Goal: Information Seeking & Learning: Learn about a topic

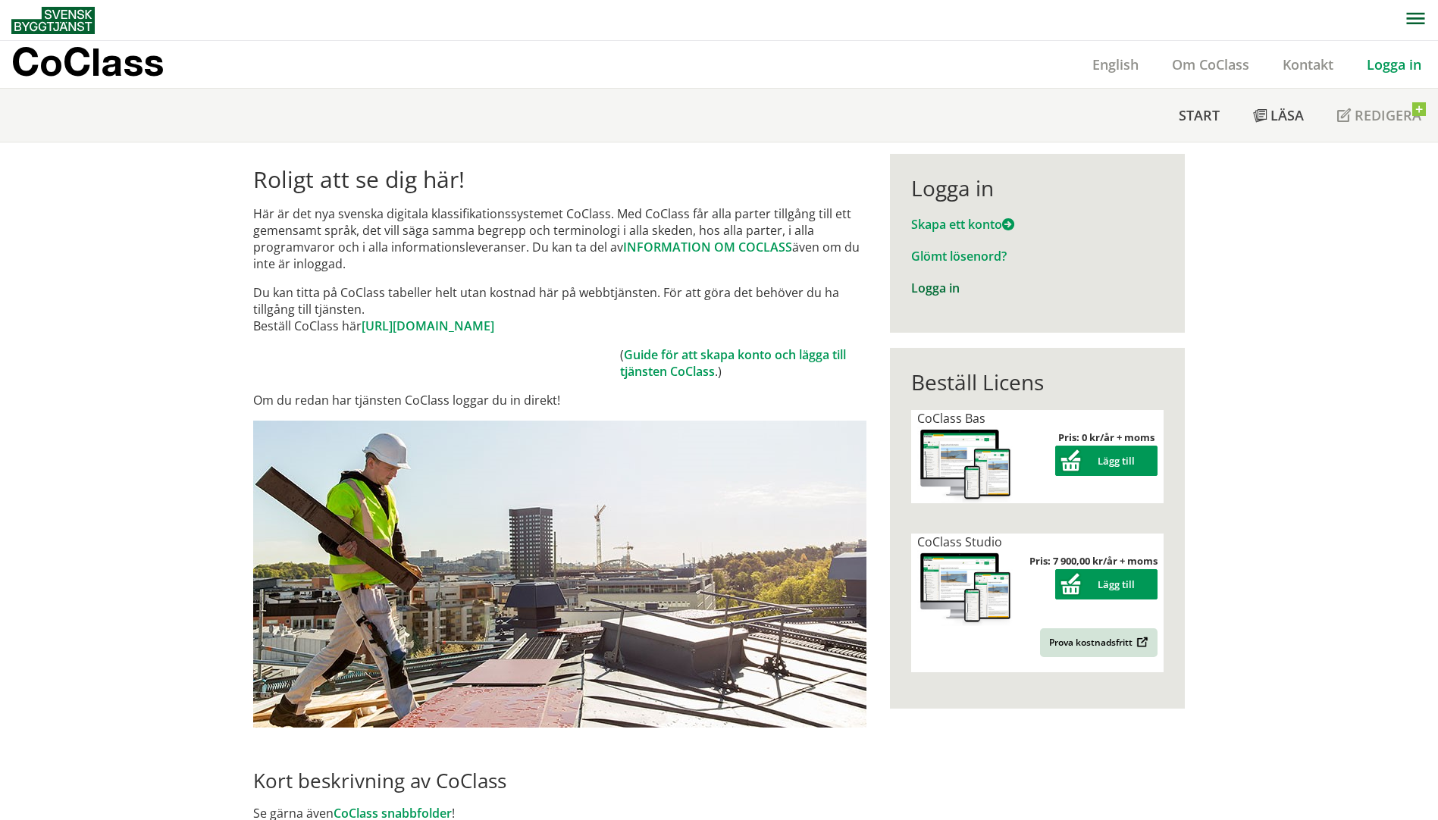
click at [936, 288] on link "Logga in" at bounding box center [935, 288] width 49 height 17
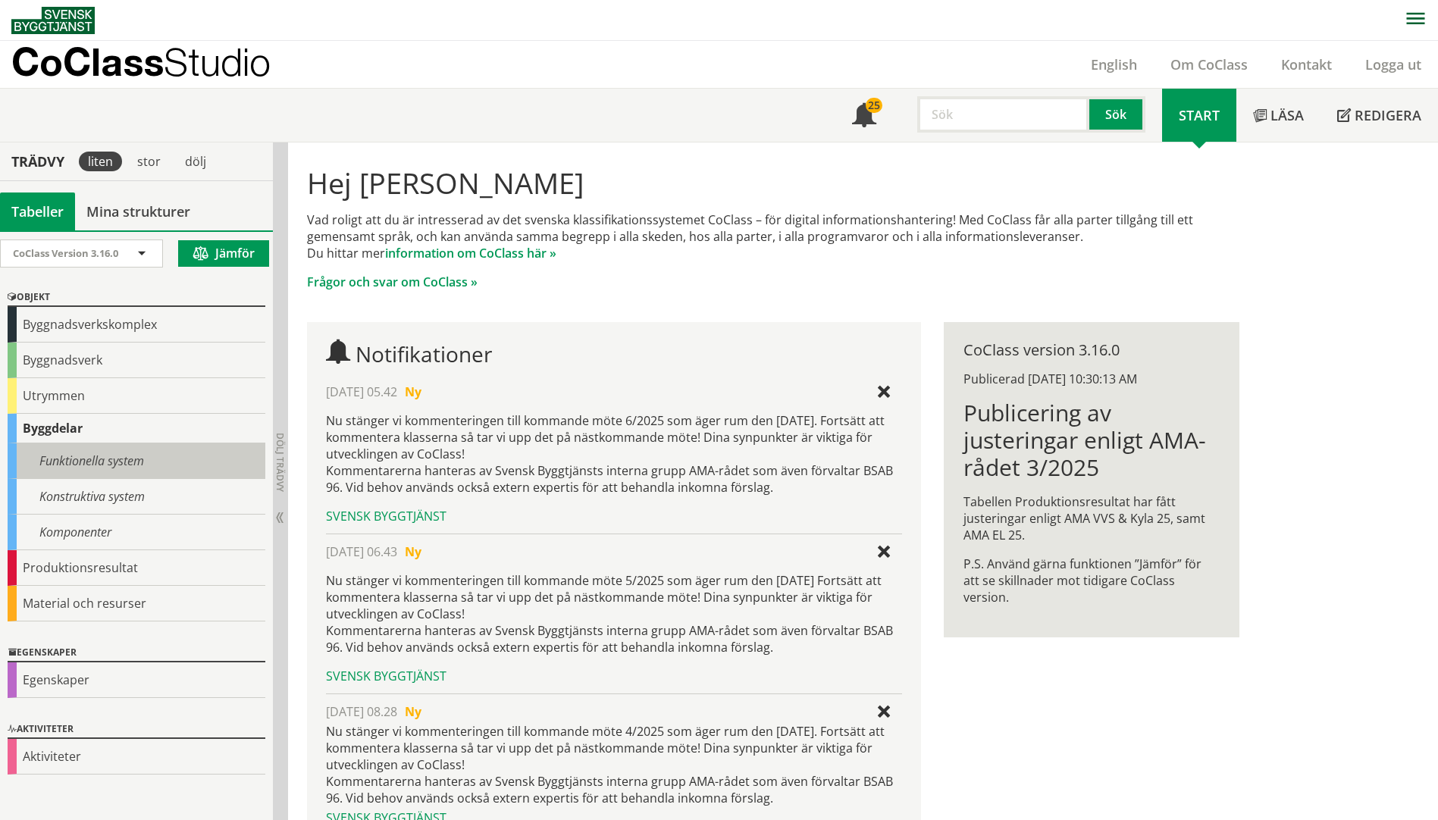
click at [80, 477] on div "Funktionella system" at bounding box center [137, 462] width 258 height 36
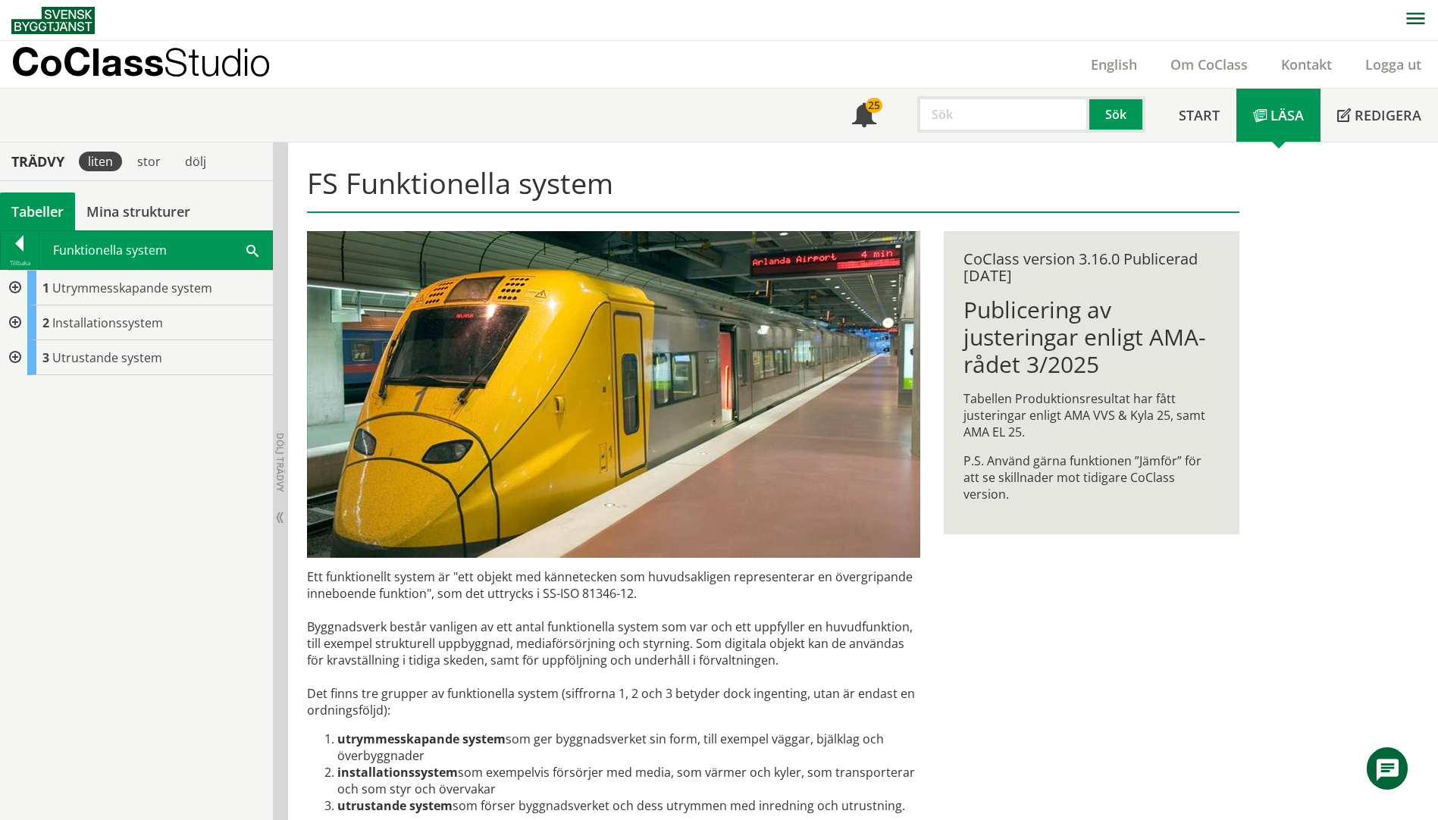
click at [16, 281] on div at bounding box center [13, 288] width 27 height 35
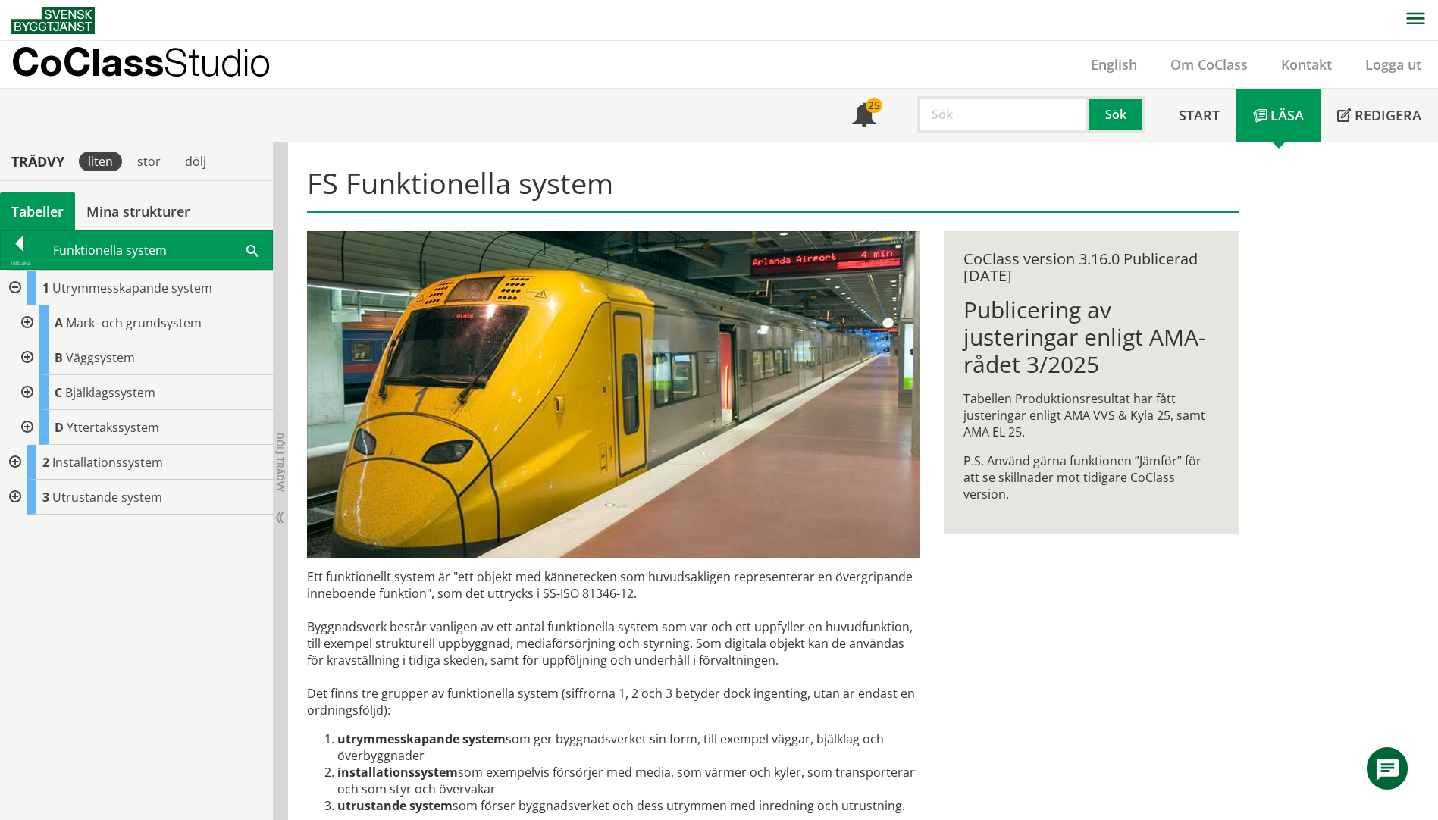
click at [18, 462] on div at bounding box center [13, 462] width 27 height 35
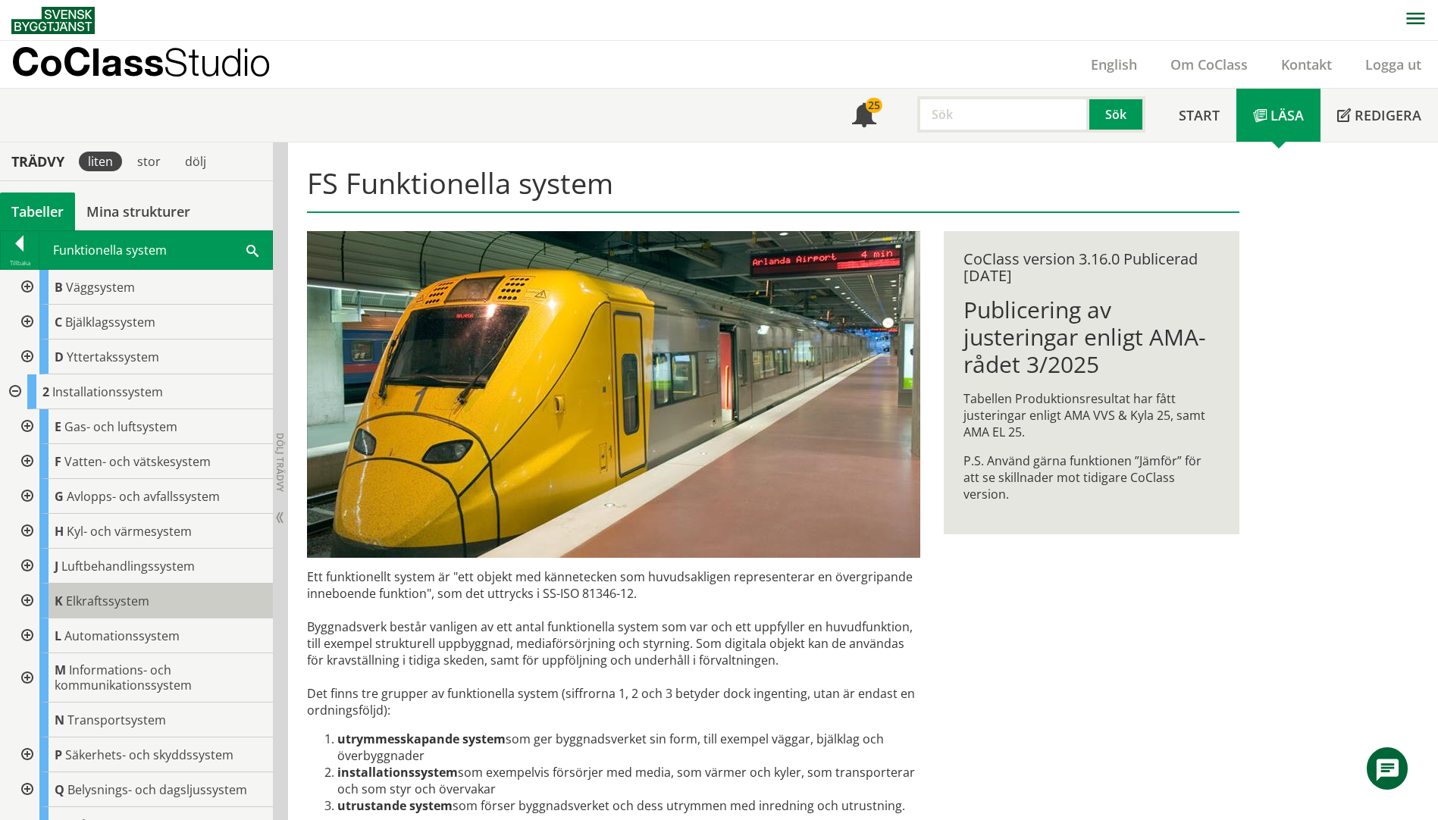
scroll to position [127, 0]
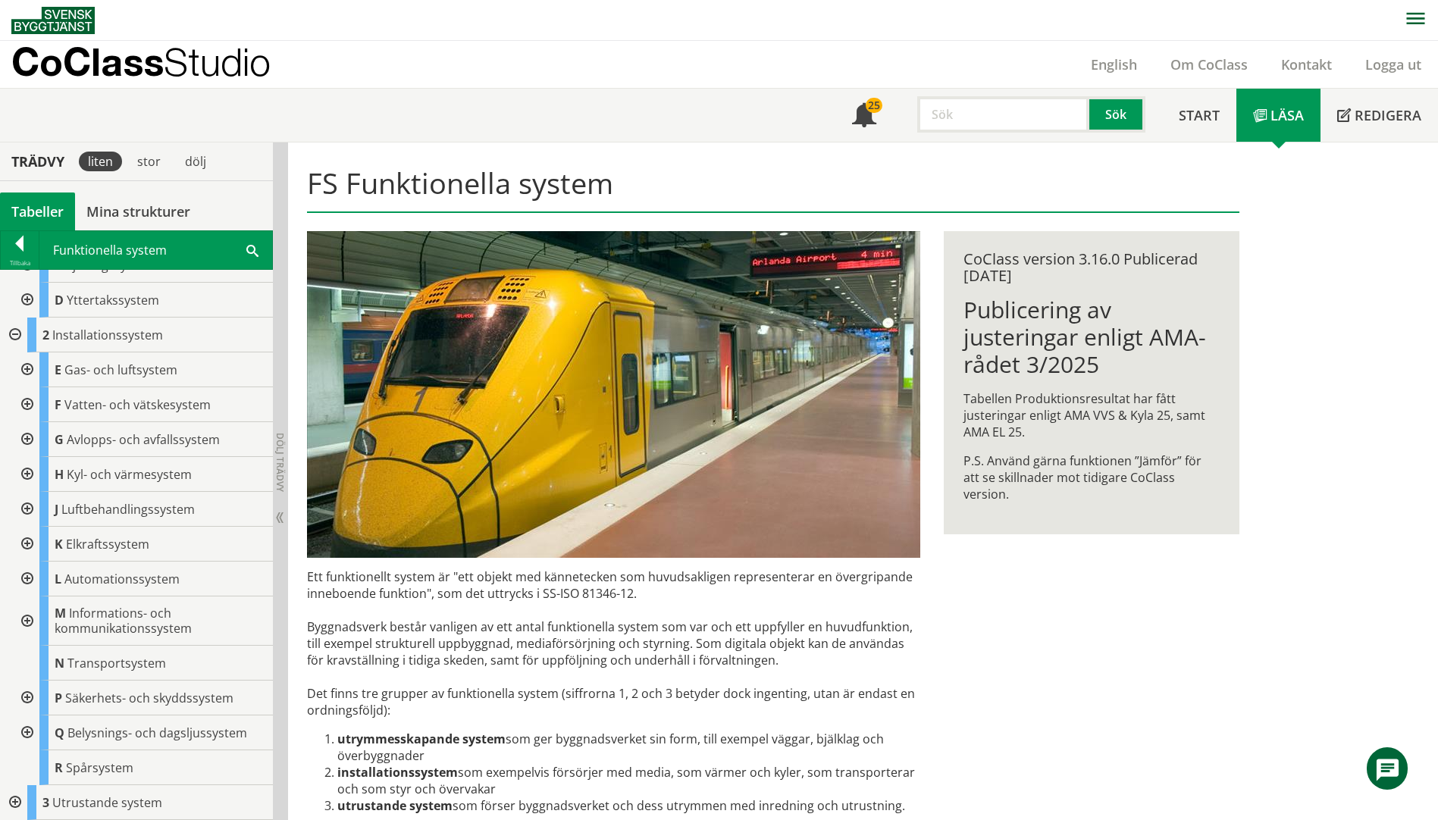
click at [17, 801] on div at bounding box center [13, 802] width 27 height 35
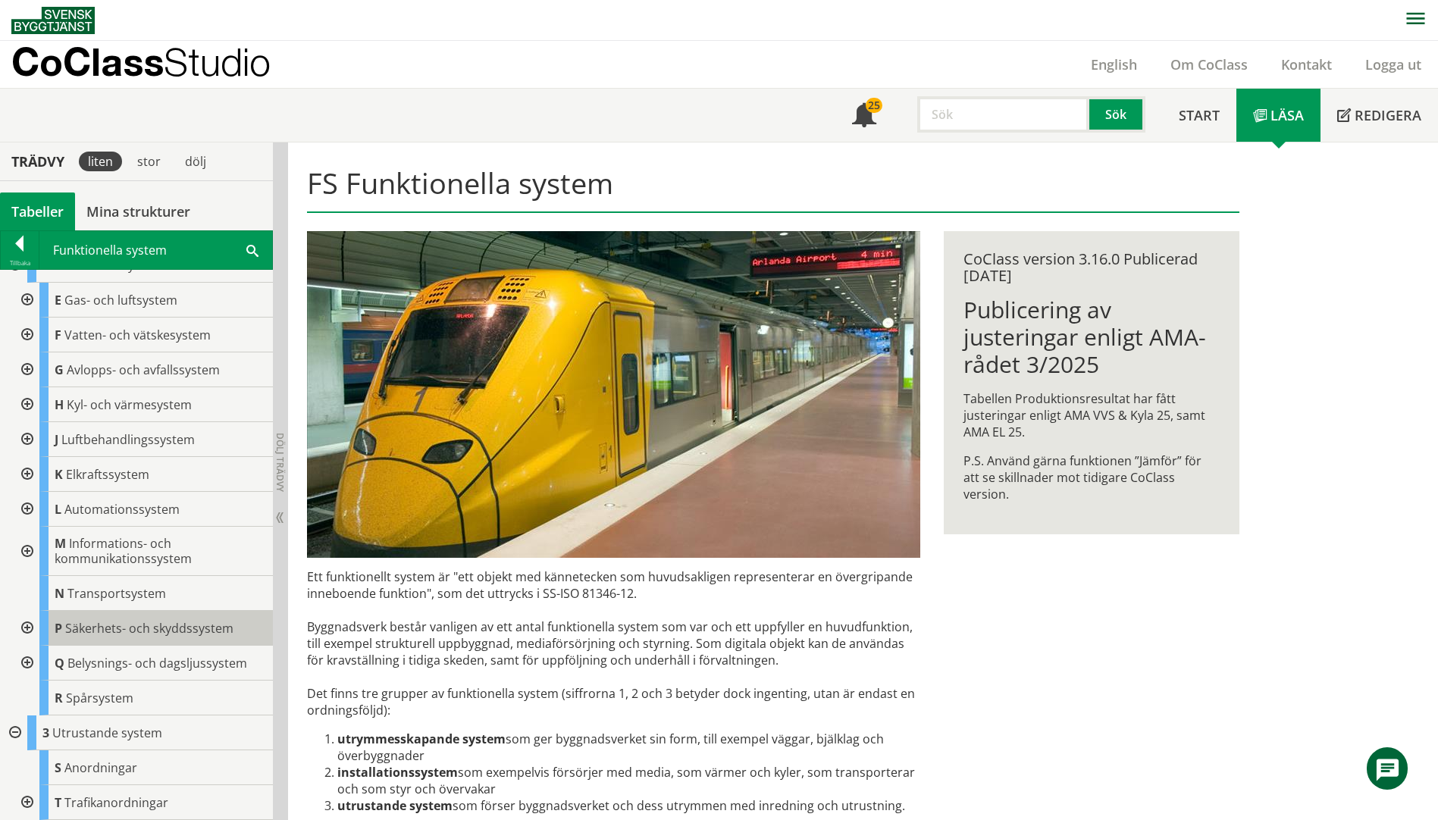
scroll to position [0, 0]
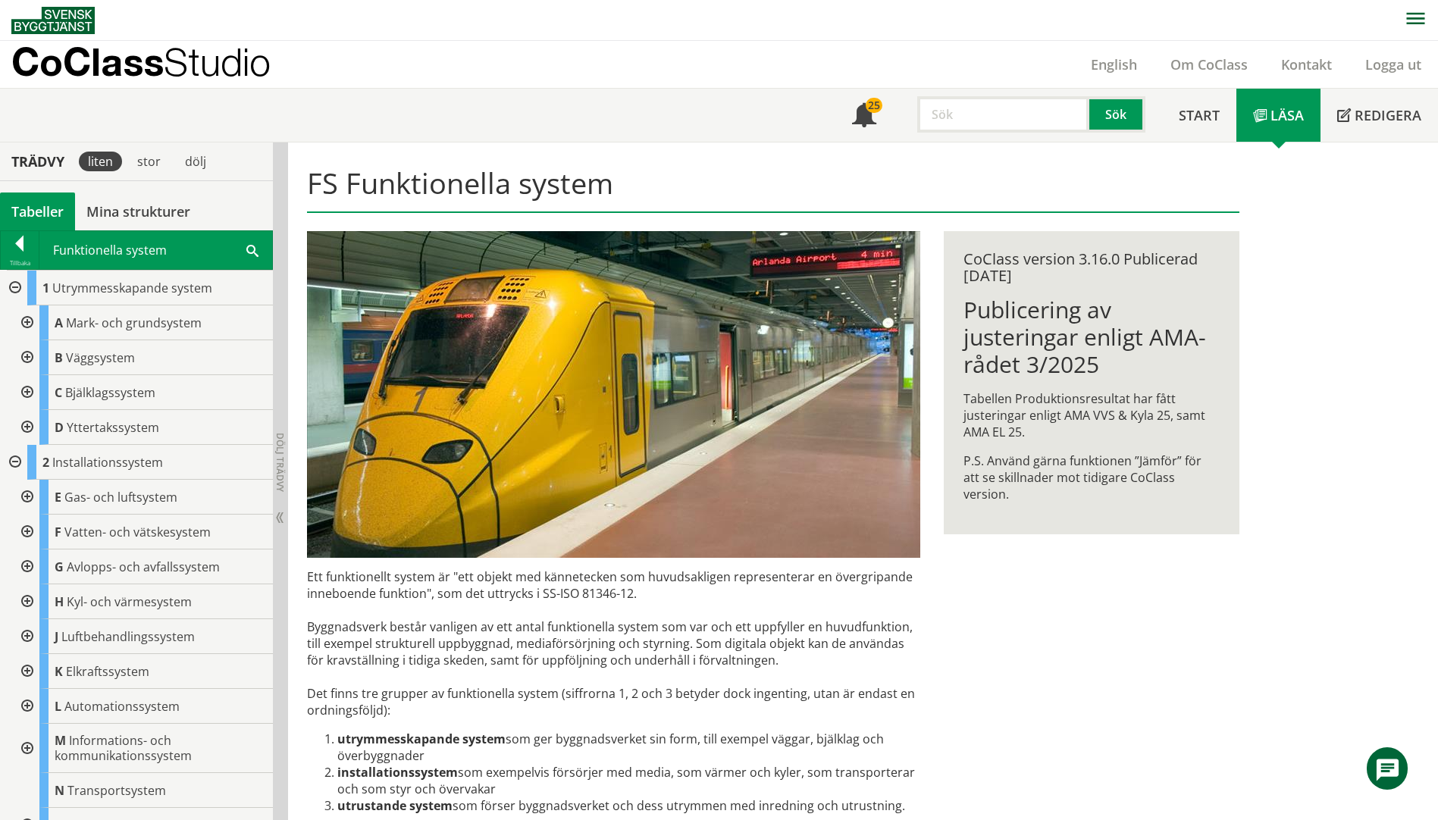
click at [30, 359] on div at bounding box center [25, 357] width 27 height 35
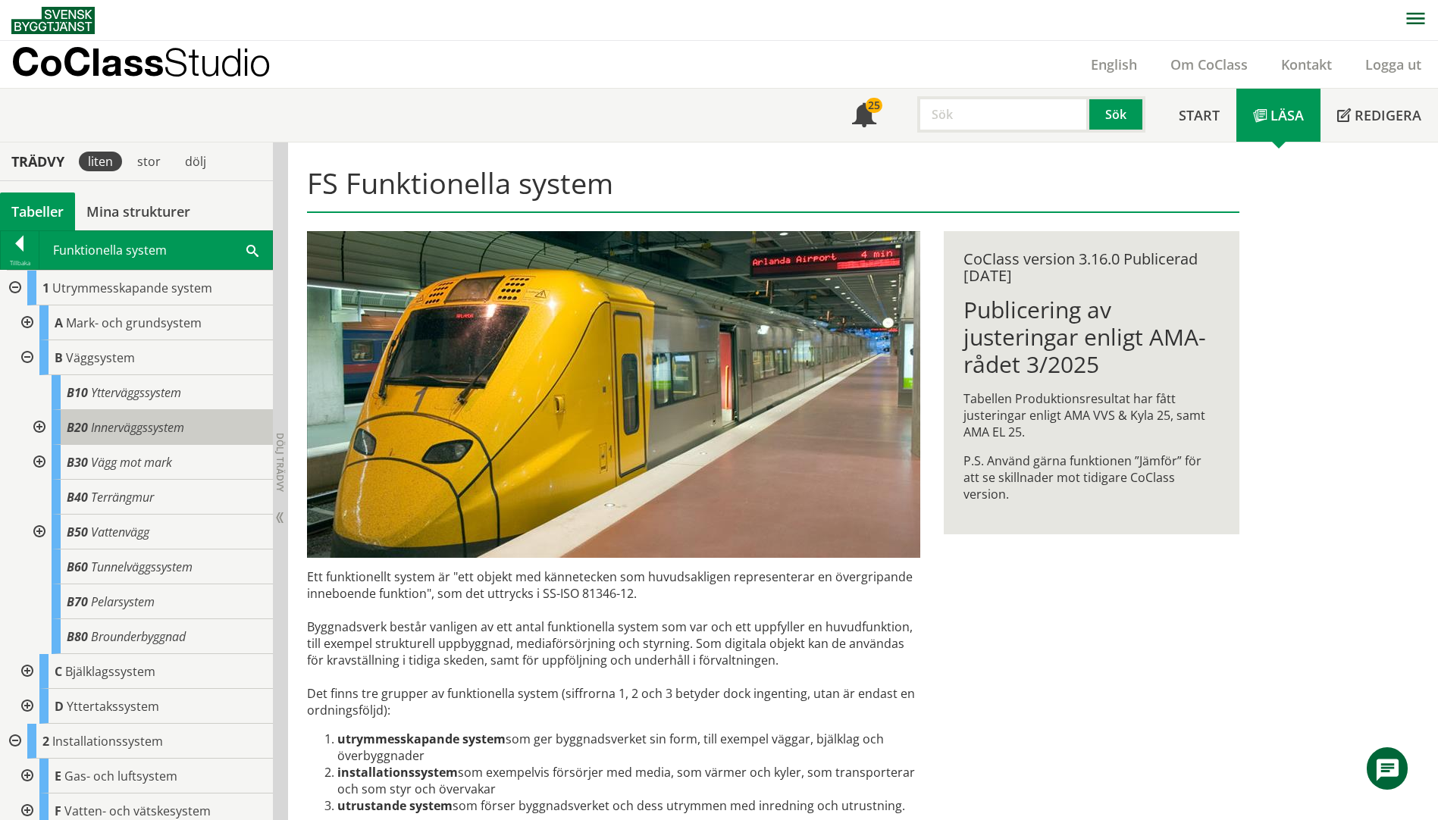
click at [131, 423] on span "Innerväggssystem" at bounding box center [137, 427] width 93 height 17
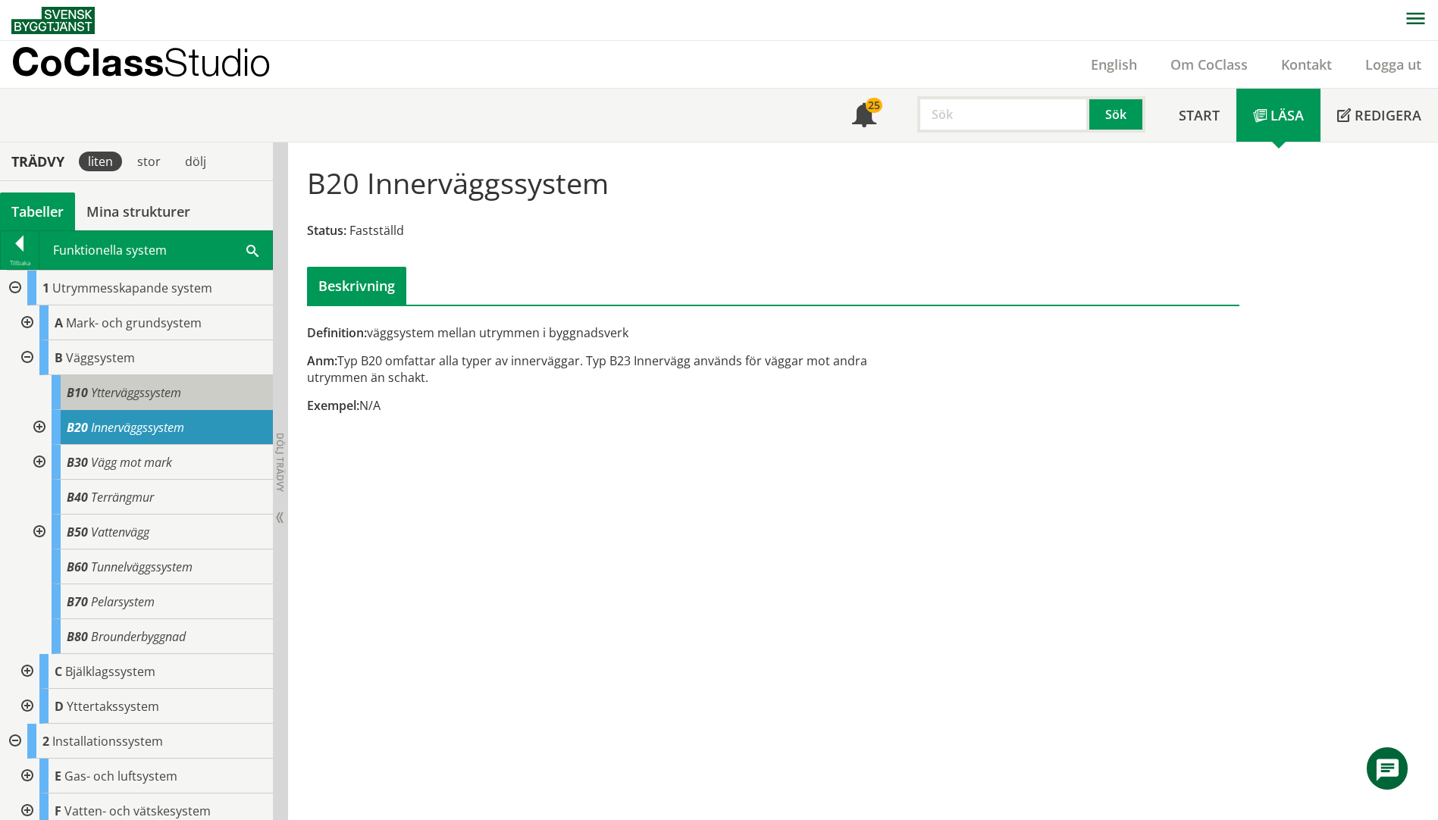
click at [139, 403] on div "B10 Ytterväggssystem" at bounding box center [162, 392] width 221 height 35
